Goal: Information Seeking & Learning: Learn about a topic

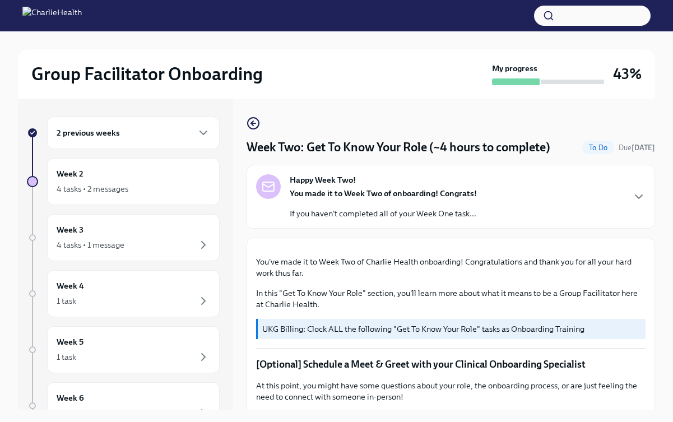
scroll to position [19, 0]
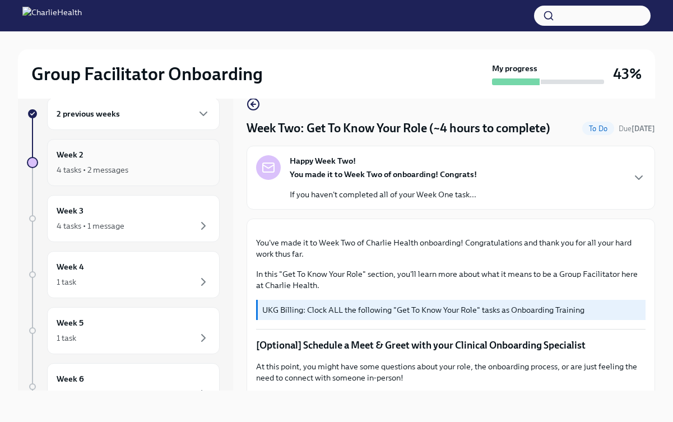
click at [138, 158] on div "Week 2 4 tasks • 2 messages" at bounding box center [134, 163] width 154 height 28
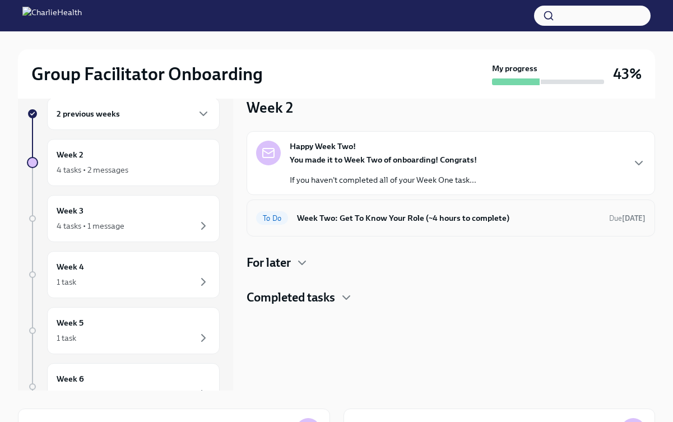
click at [466, 215] on h6 "Week Two: Get To Know Your Role (~4 hours to complete)" at bounding box center [448, 218] width 303 height 12
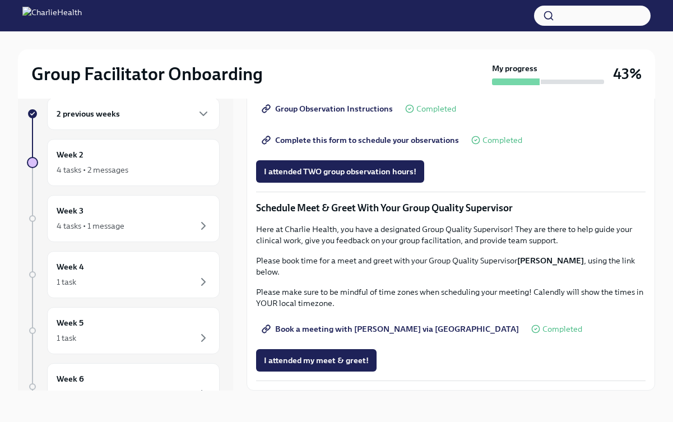
scroll to position [974, 0]
click at [345, 173] on span "I attended TWO group observation hours!" at bounding box center [340, 171] width 153 height 11
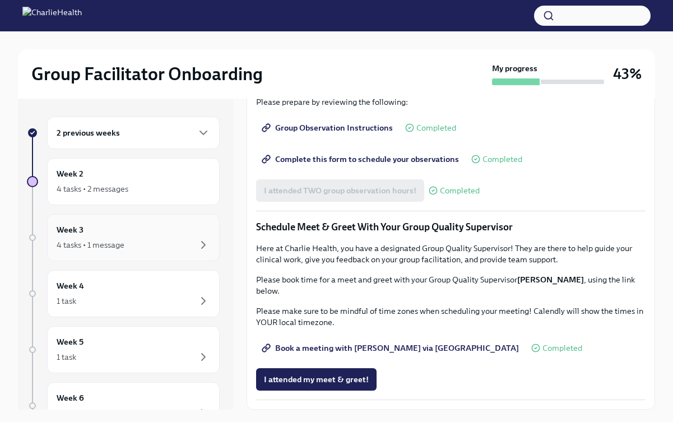
click at [160, 239] on div "4 tasks • 1 message" at bounding box center [134, 244] width 154 height 13
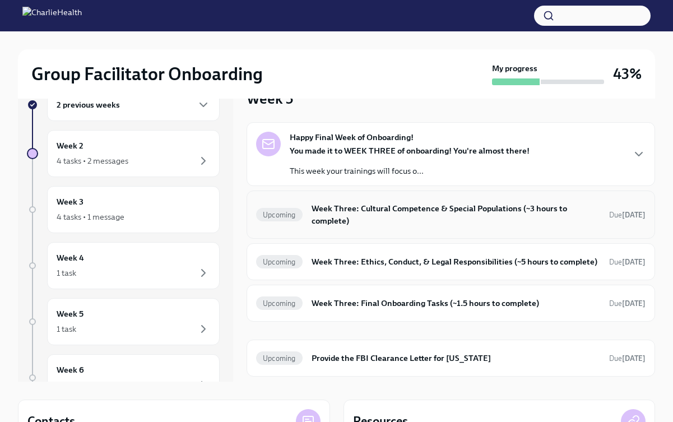
scroll to position [25, 0]
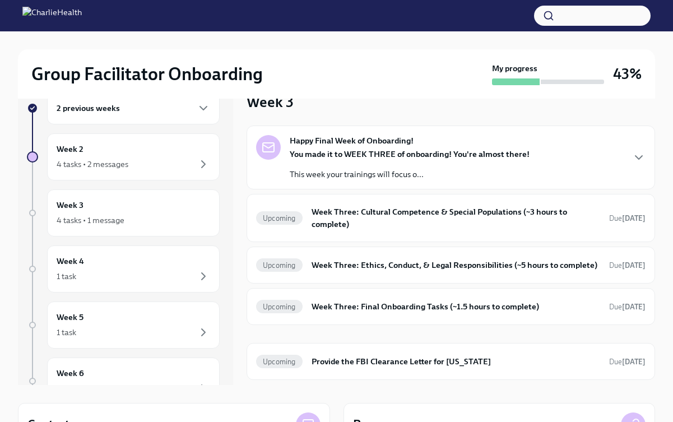
click at [410, 181] on div "Happy Final Week of Onboarding! You made it to WEEK THREE of onboarding! You're…" at bounding box center [451, 158] width 409 height 64
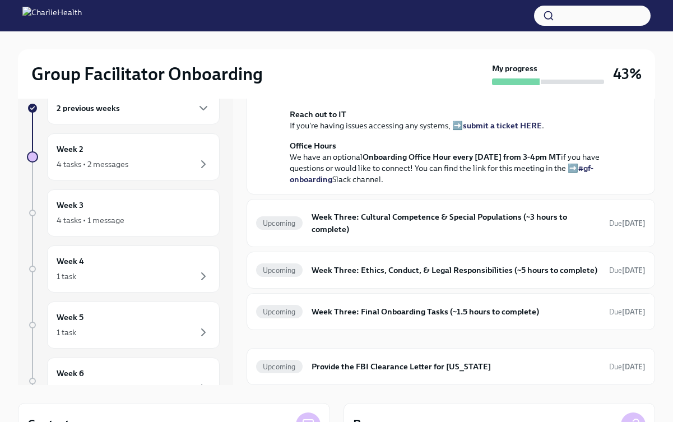
scroll to position [298, 0]
drag, startPoint x: 532, startPoint y: 190, endPoint x: 534, endPoint y: 133, distance: 57.2
click at [534, 133] on div "You made it to WEEK THREE of onboarding! You're almost there! This week your tr…" at bounding box center [459, 73] width 338 height 224
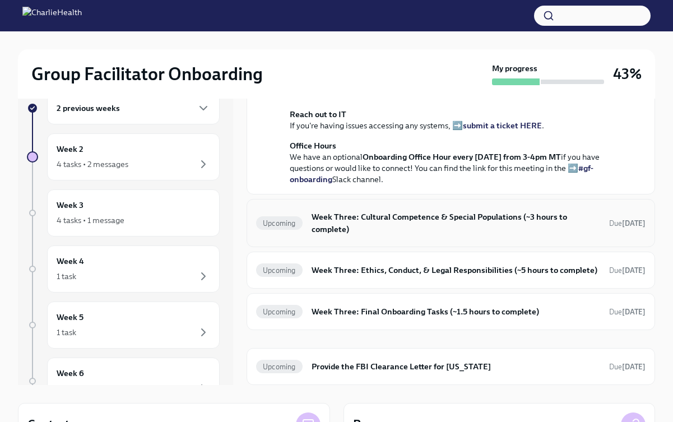
click at [449, 216] on h6 "Week Three: Cultural Competence & Special Populations (~3 hours to complete)" at bounding box center [456, 223] width 289 height 25
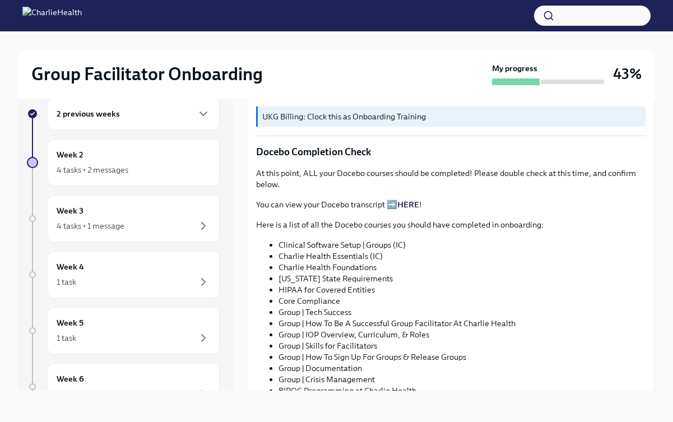
scroll to position [353, 0]
